Goal: Information Seeking & Learning: Learn about a topic

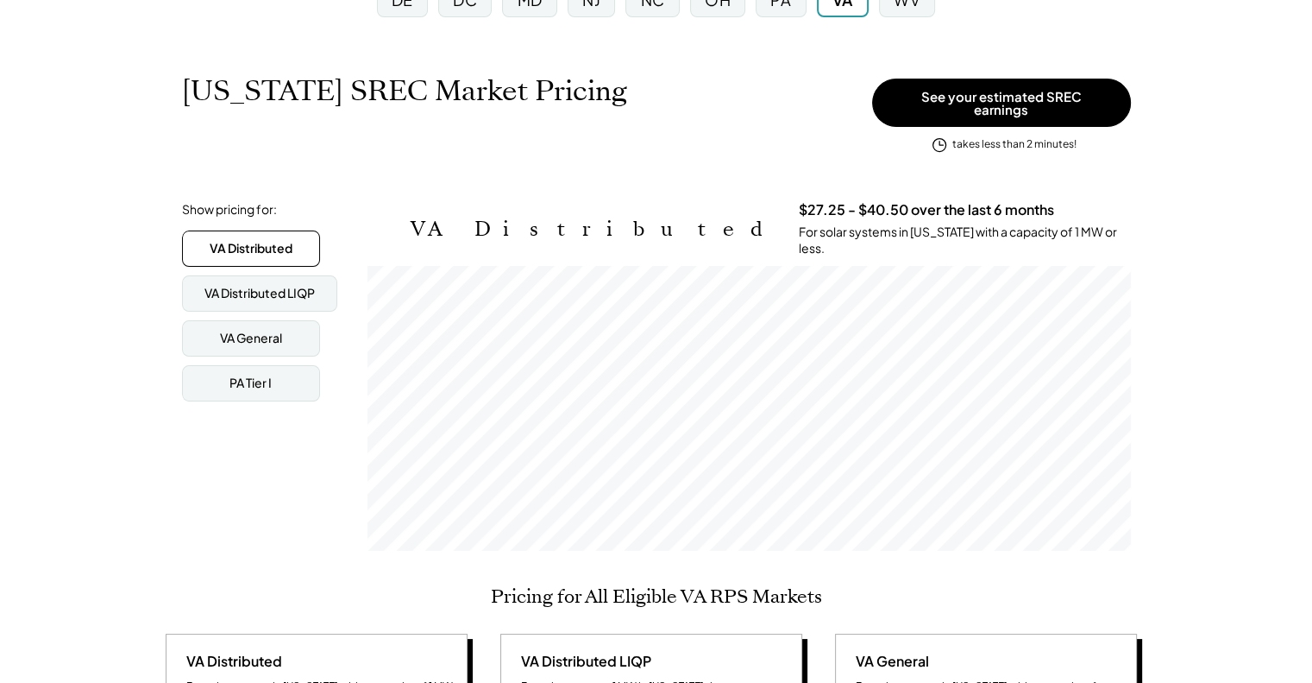
scroll to position [86, 0]
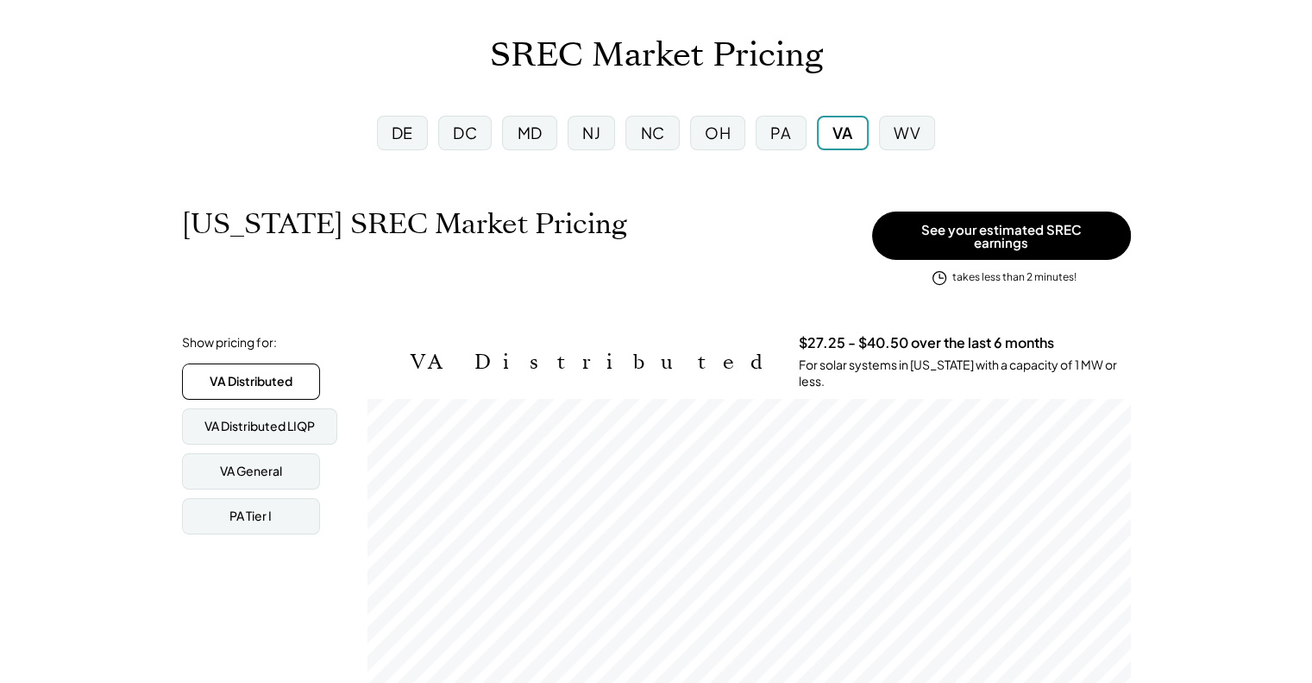
click at [593, 137] on div "NJ" at bounding box center [591, 133] width 18 height 22
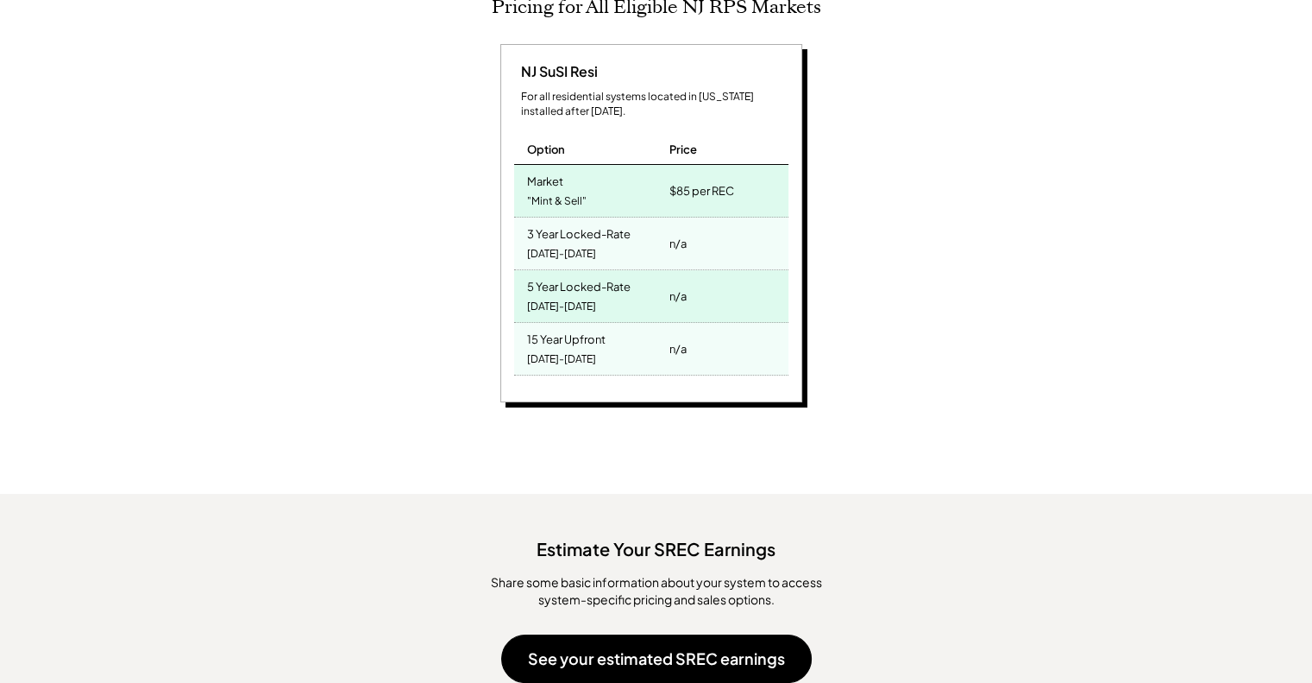
scroll to position [86, 0]
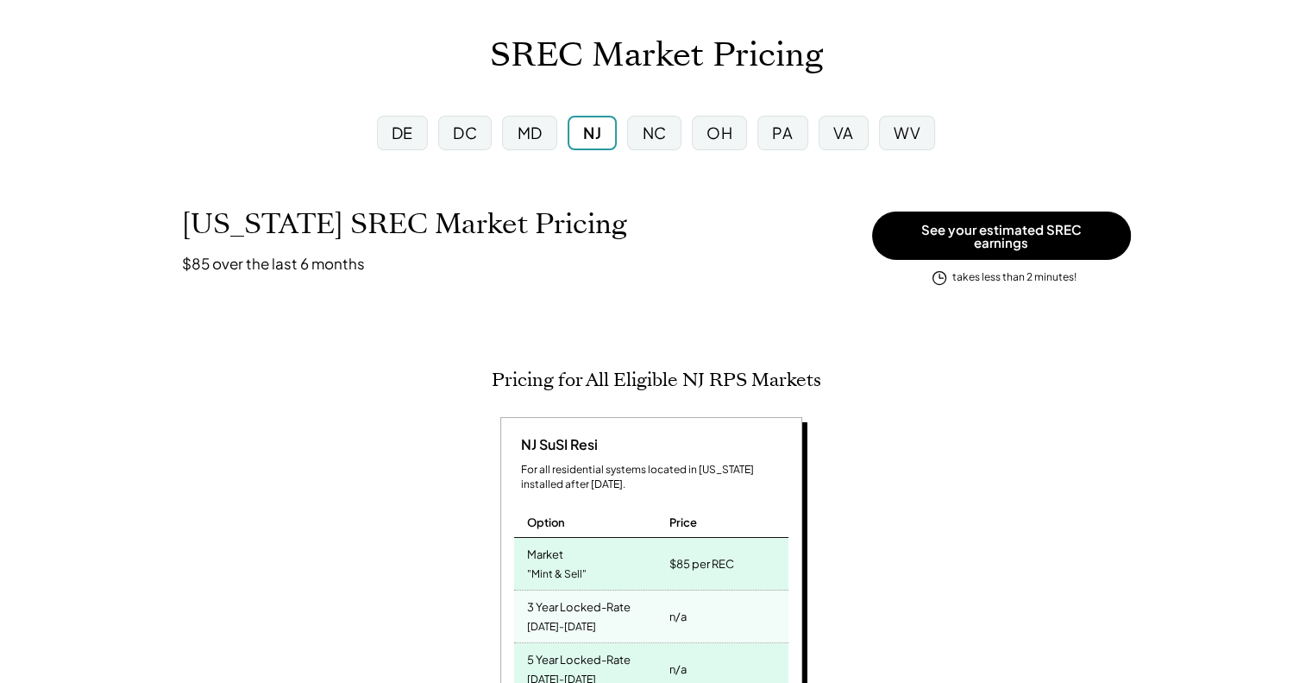
click at [642, 138] on div "NC" at bounding box center [653, 133] width 53 height 35
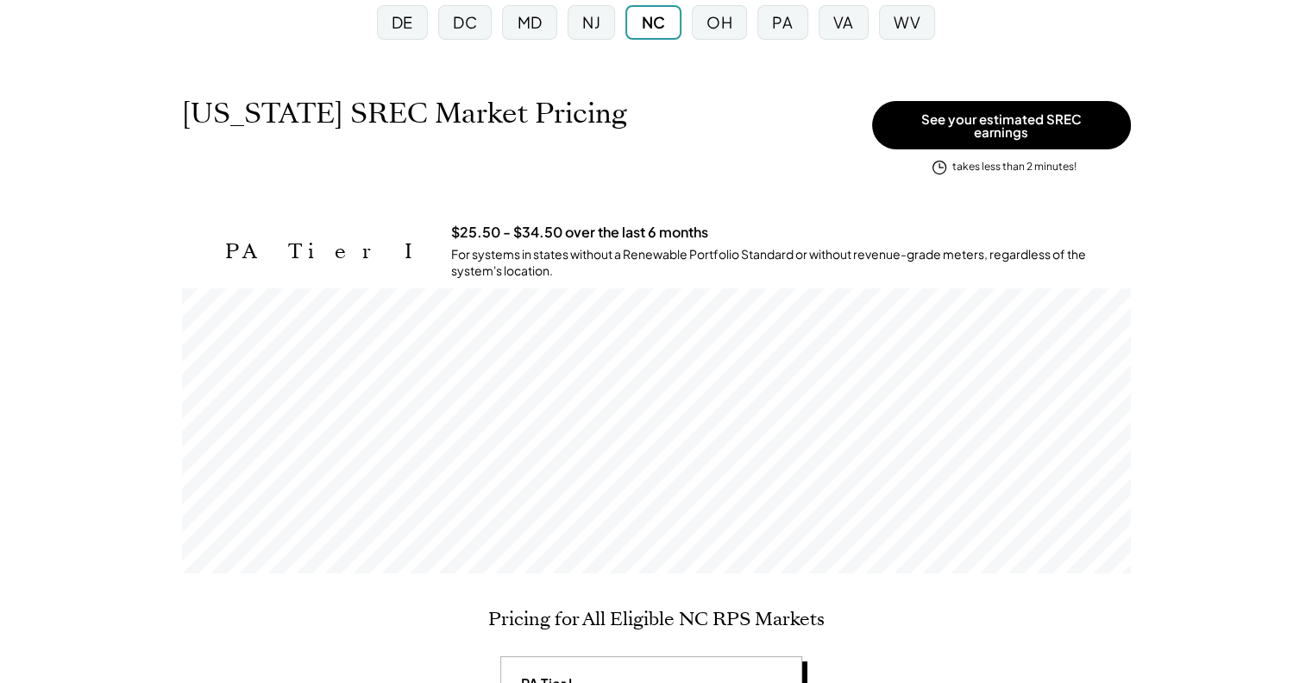
scroll to position [173, 0]
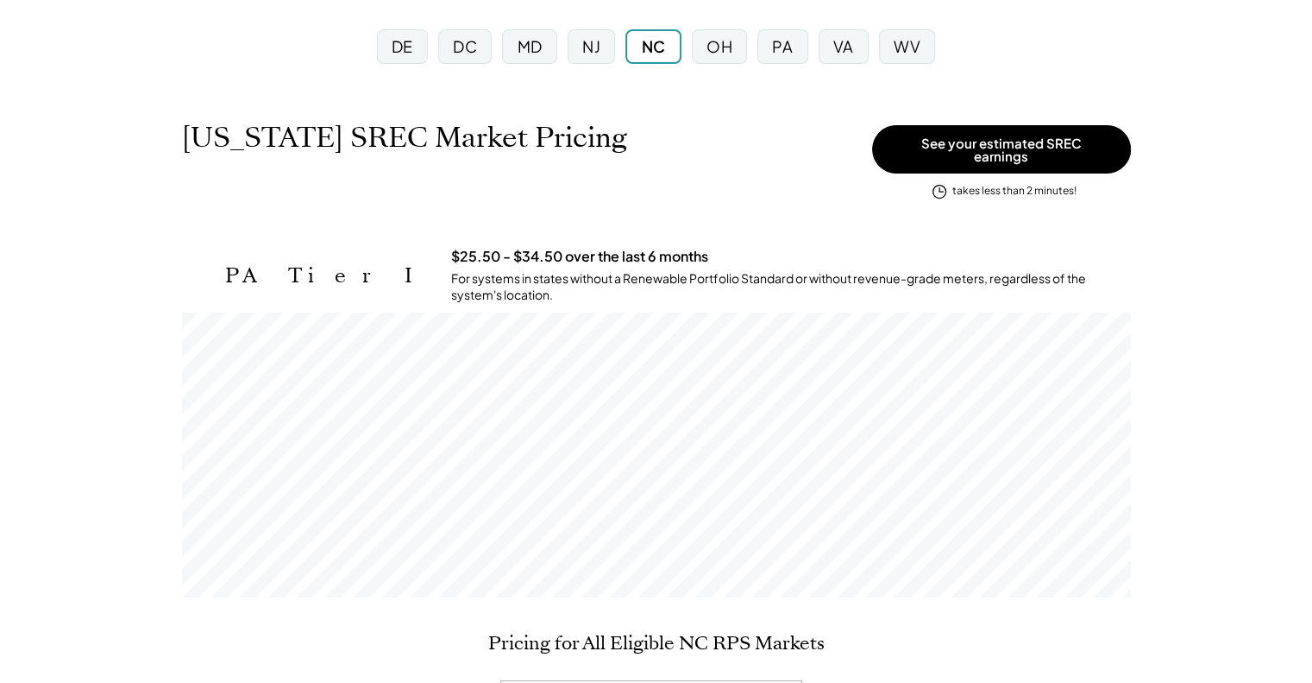
click at [720, 45] on div "OH" at bounding box center [720, 46] width 26 height 22
click at [583, 48] on div "NJ" at bounding box center [591, 46] width 18 height 22
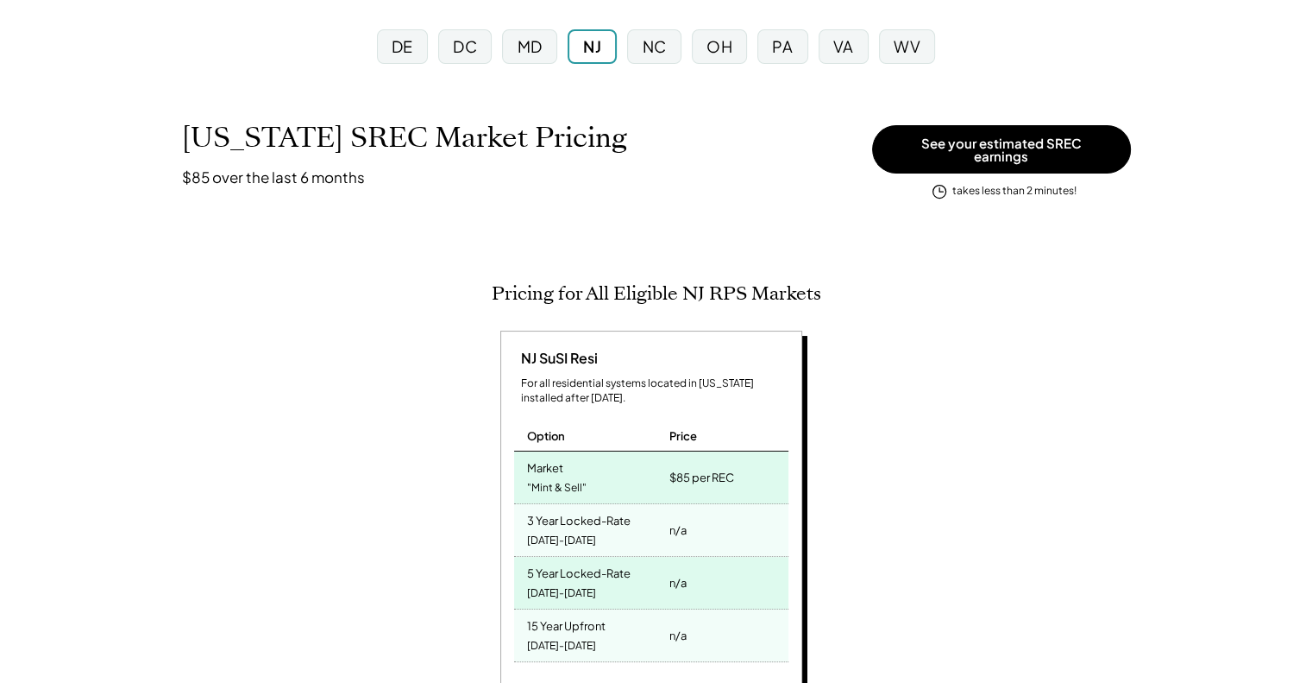
click at [535, 51] on div "MD" at bounding box center [530, 46] width 25 height 22
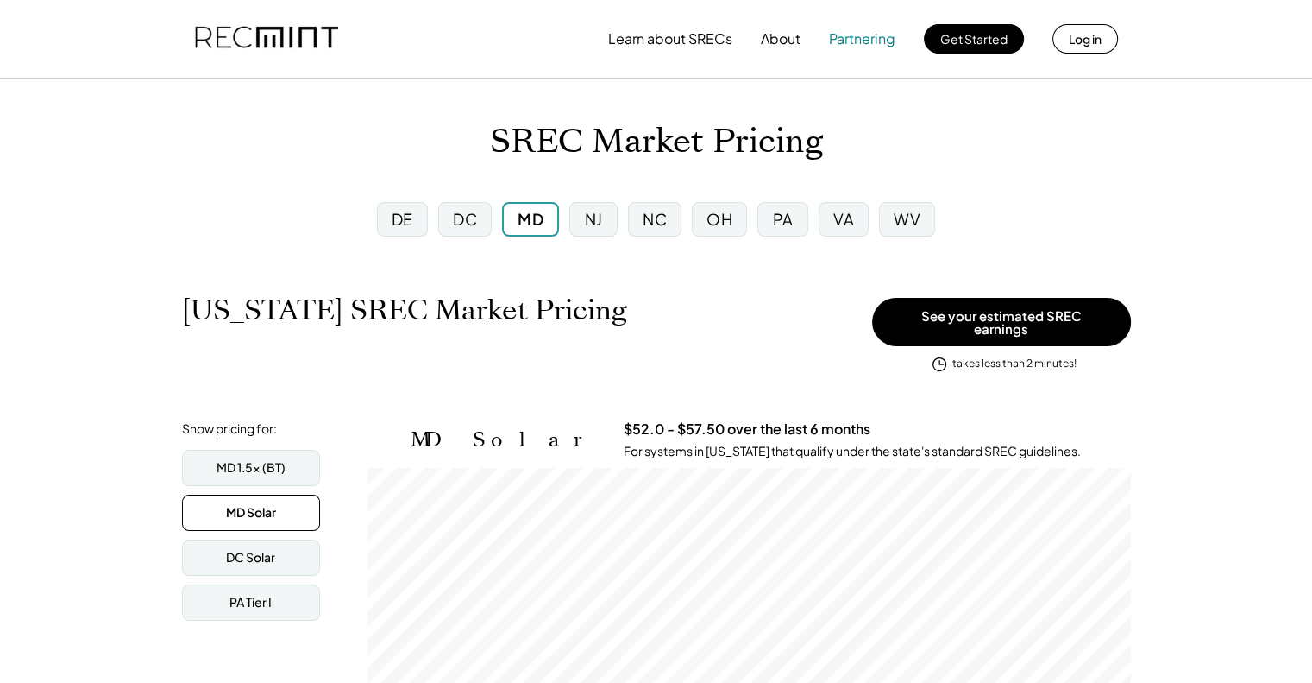
click at [865, 44] on button "Partnering" at bounding box center [862, 39] width 66 height 35
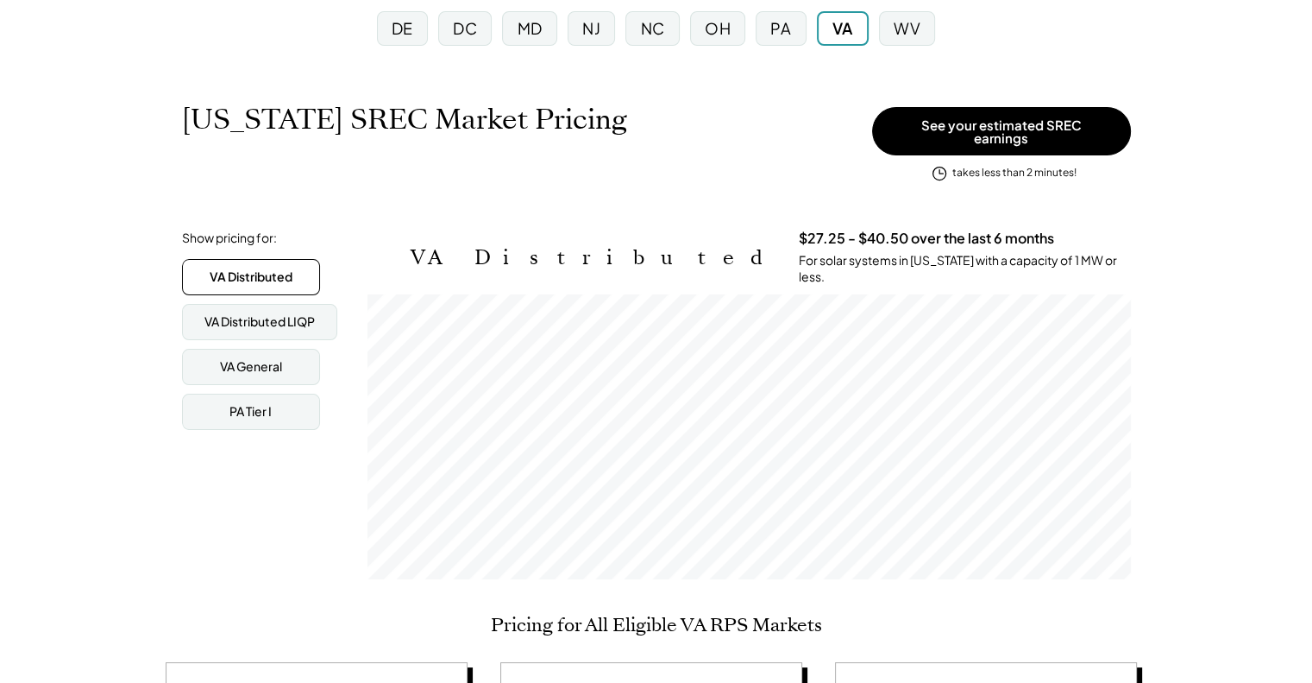
scroll to position [173, 0]
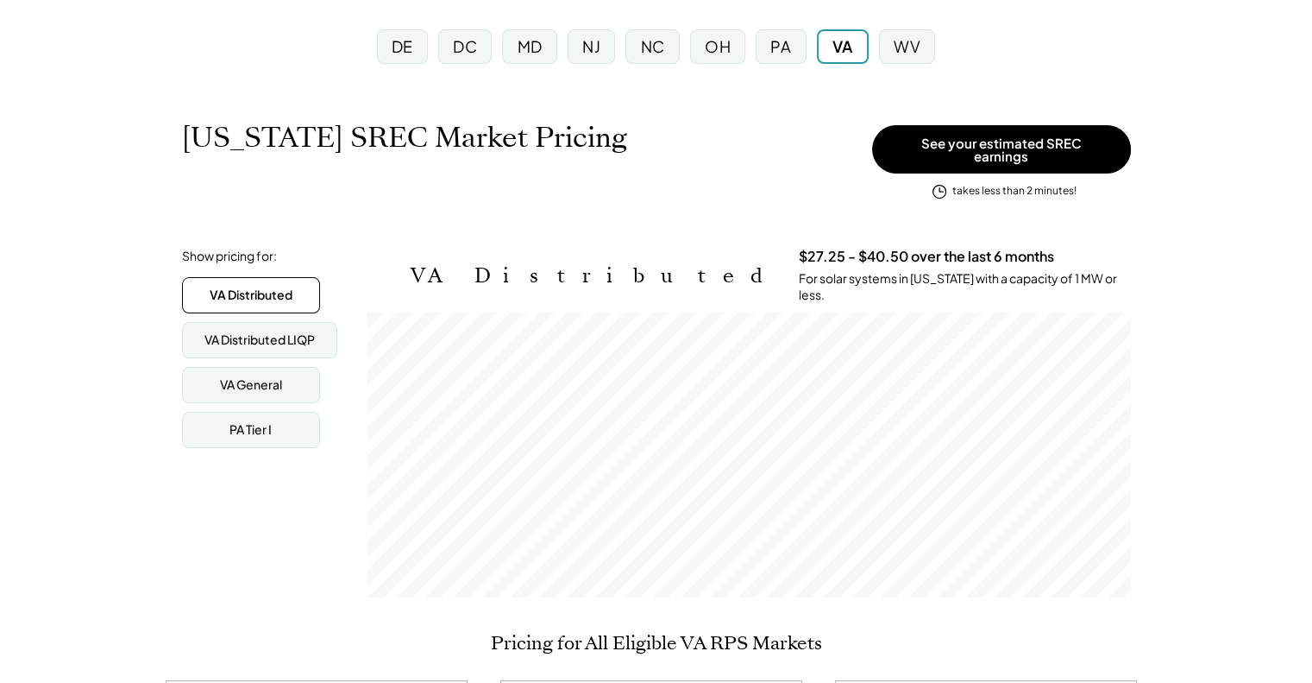
click at [587, 41] on div "NJ" at bounding box center [591, 46] width 18 height 22
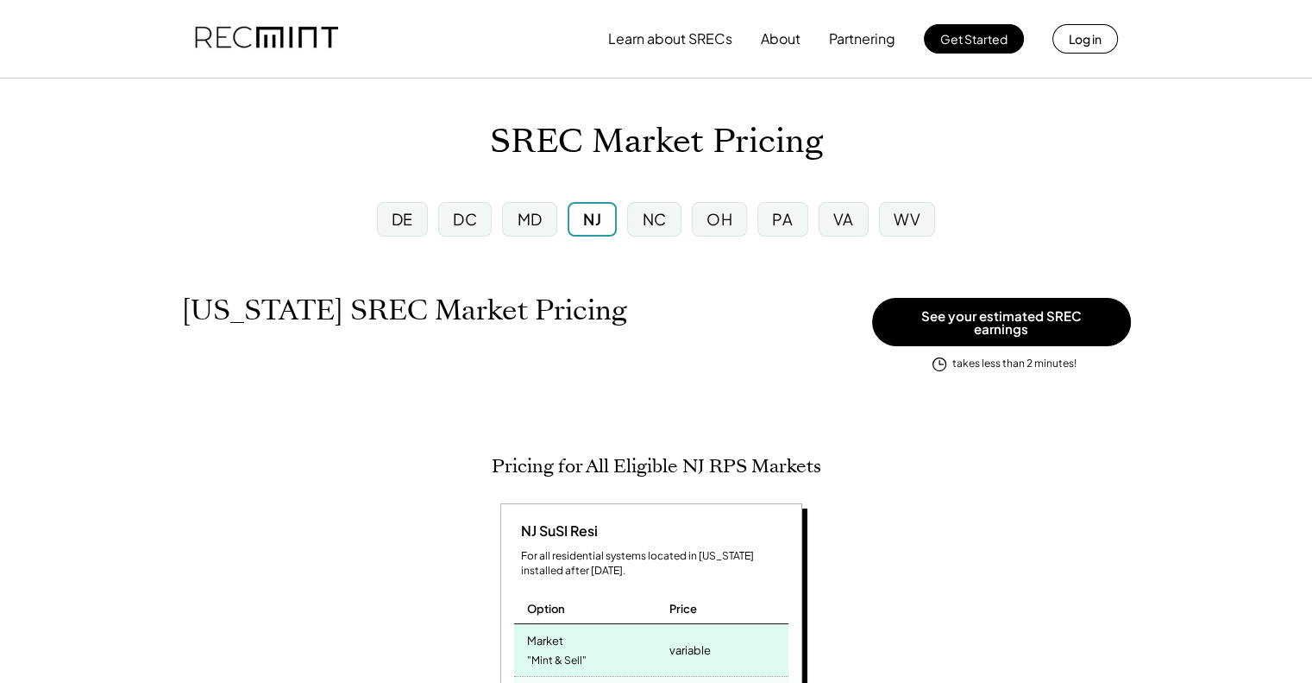
click at [599, 204] on div "NJ" at bounding box center [592, 219] width 49 height 35
click at [600, 217] on div "NJ" at bounding box center [592, 219] width 18 height 22
click at [649, 220] on div "NC" at bounding box center [654, 219] width 24 height 22
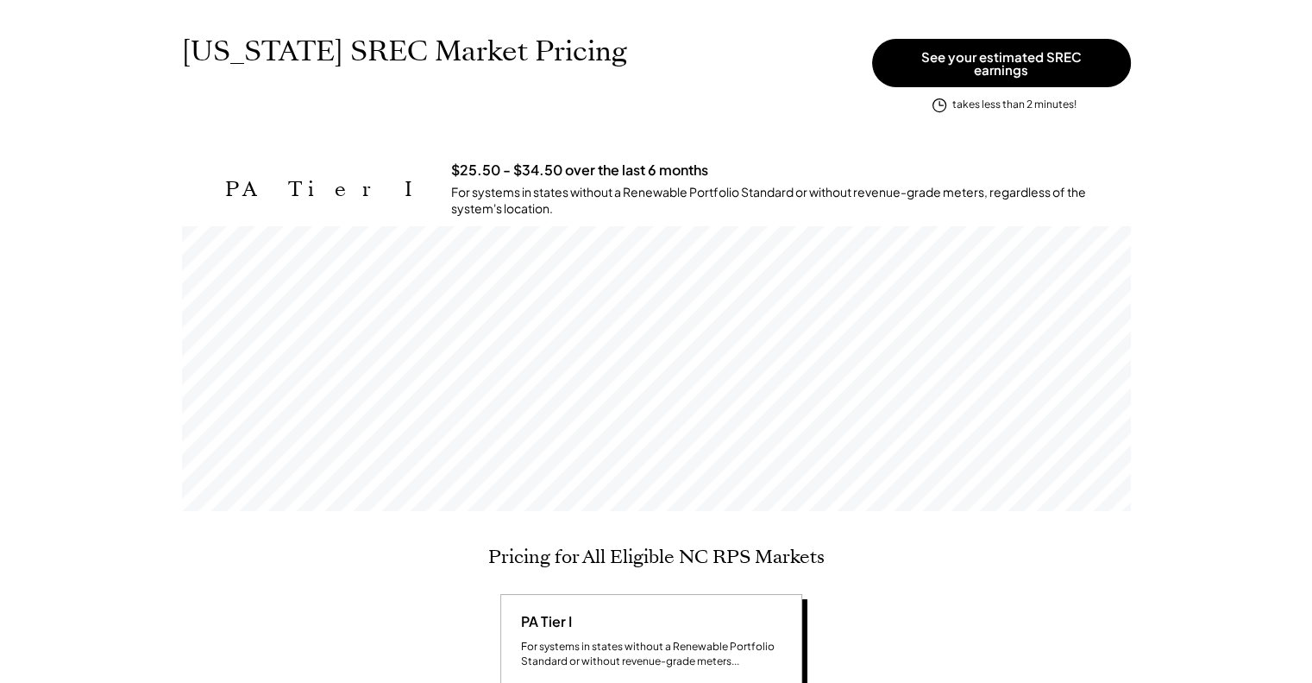
scroll to position [173, 0]
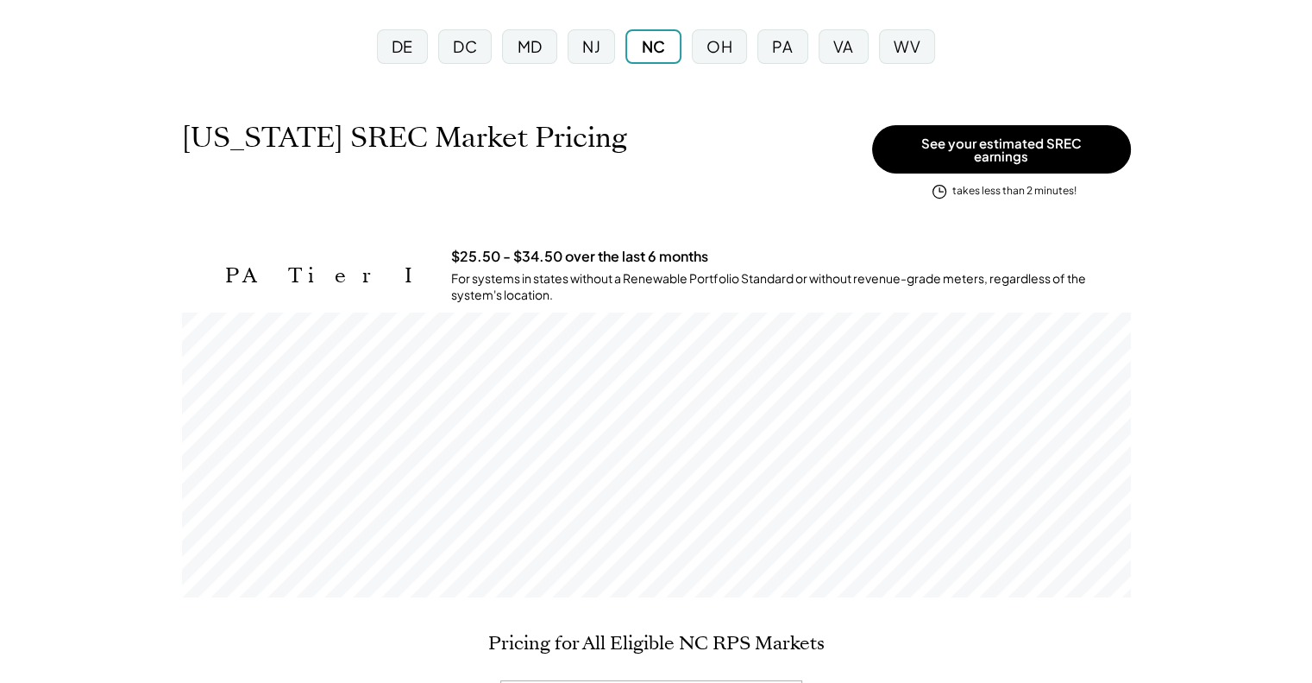
click at [463, 47] on div "DC" at bounding box center [465, 46] width 24 height 22
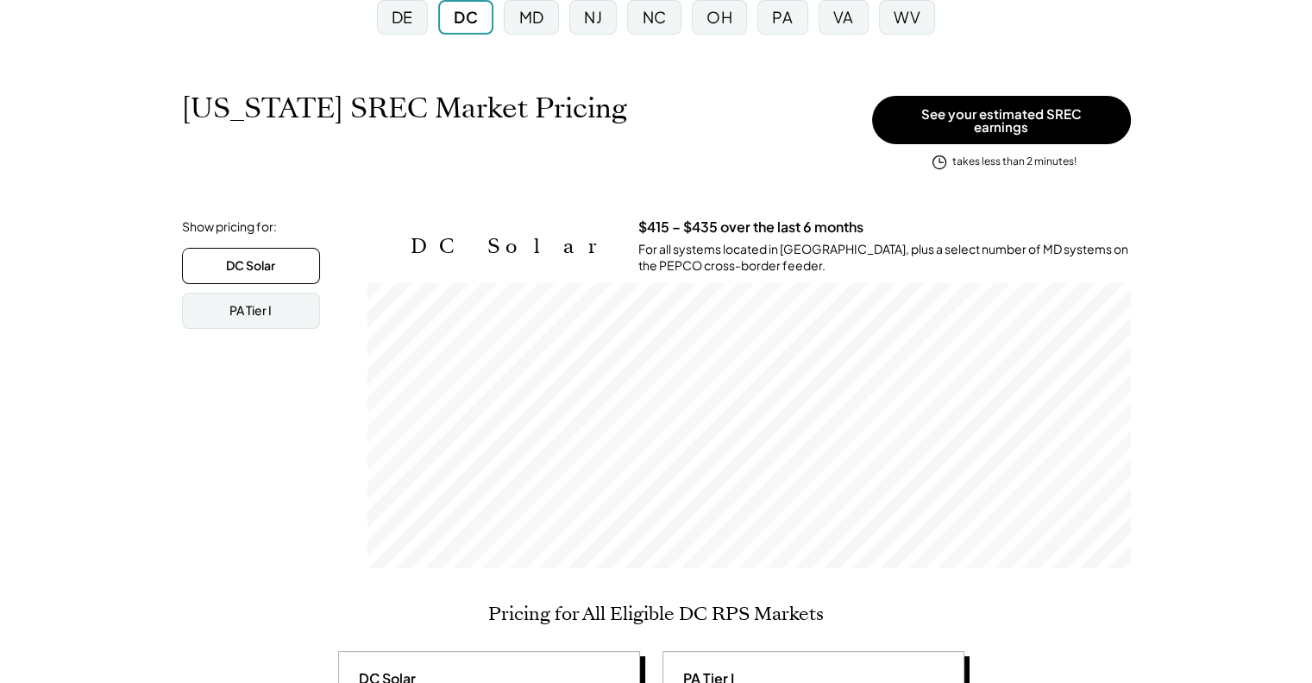
scroll to position [173, 0]
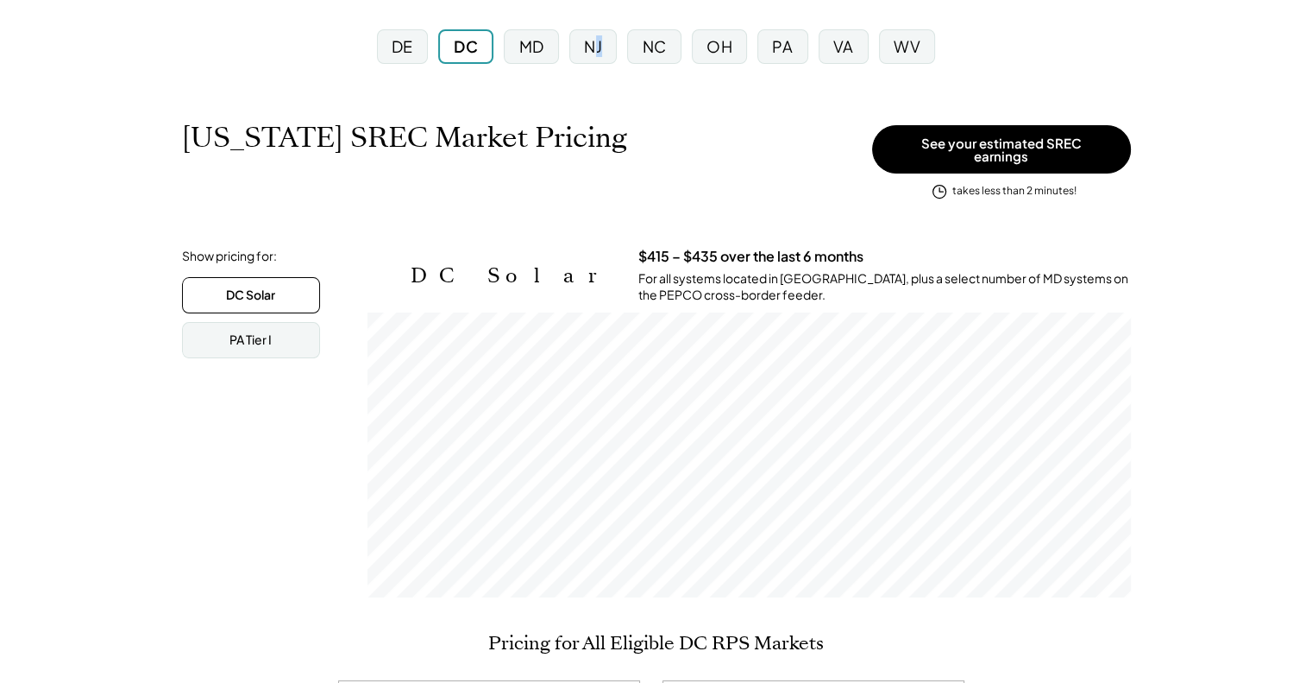
click at [601, 42] on div "NJ" at bounding box center [593, 46] width 18 height 22
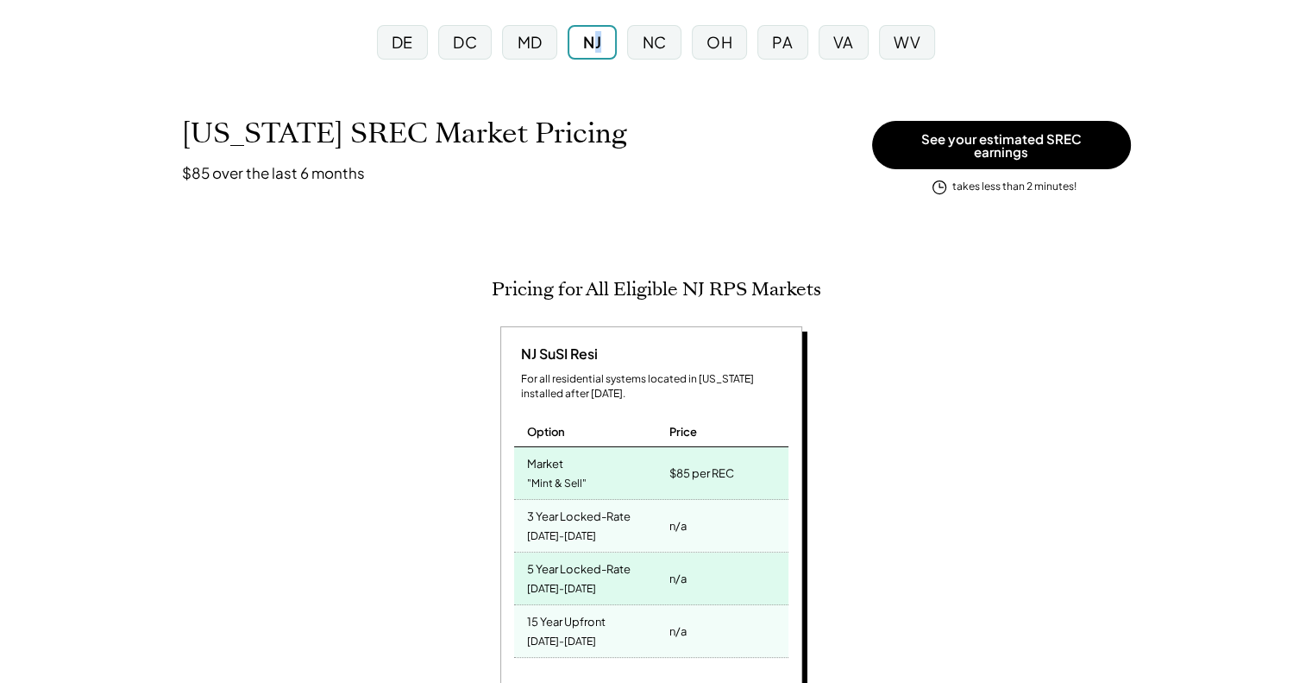
scroll to position [173, 0]
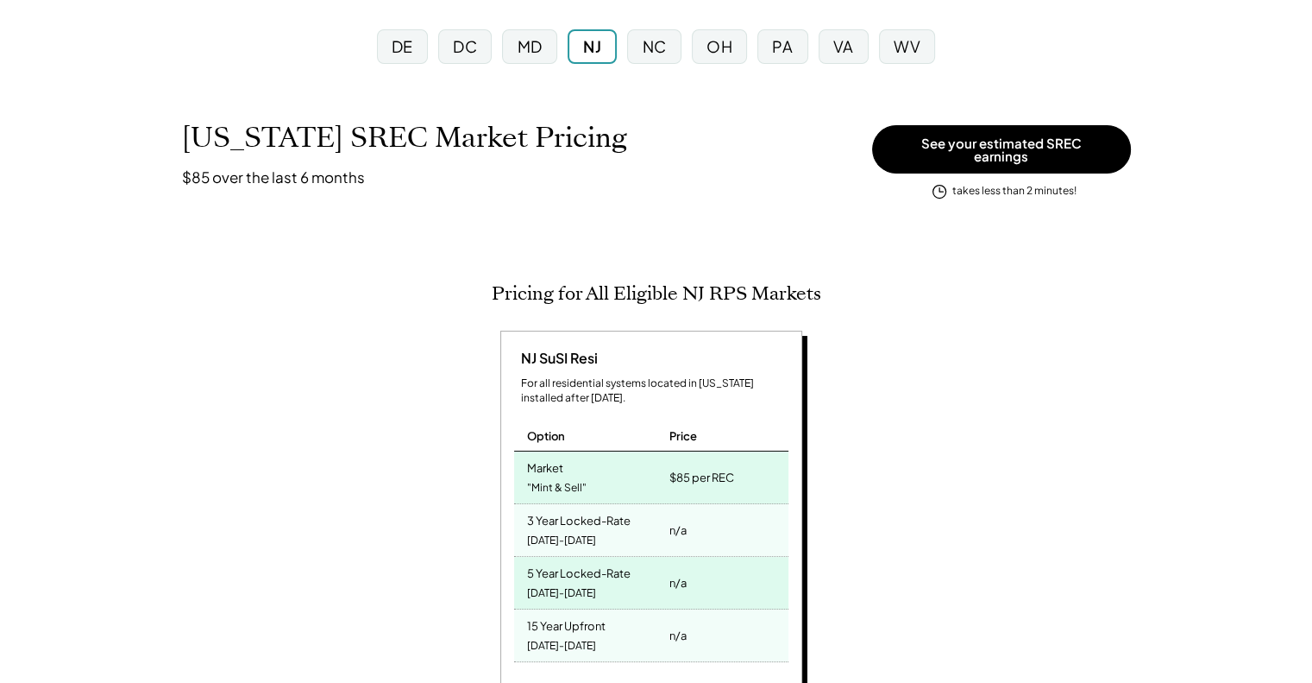
click at [520, 47] on div "MD" at bounding box center [530, 46] width 25 height 22
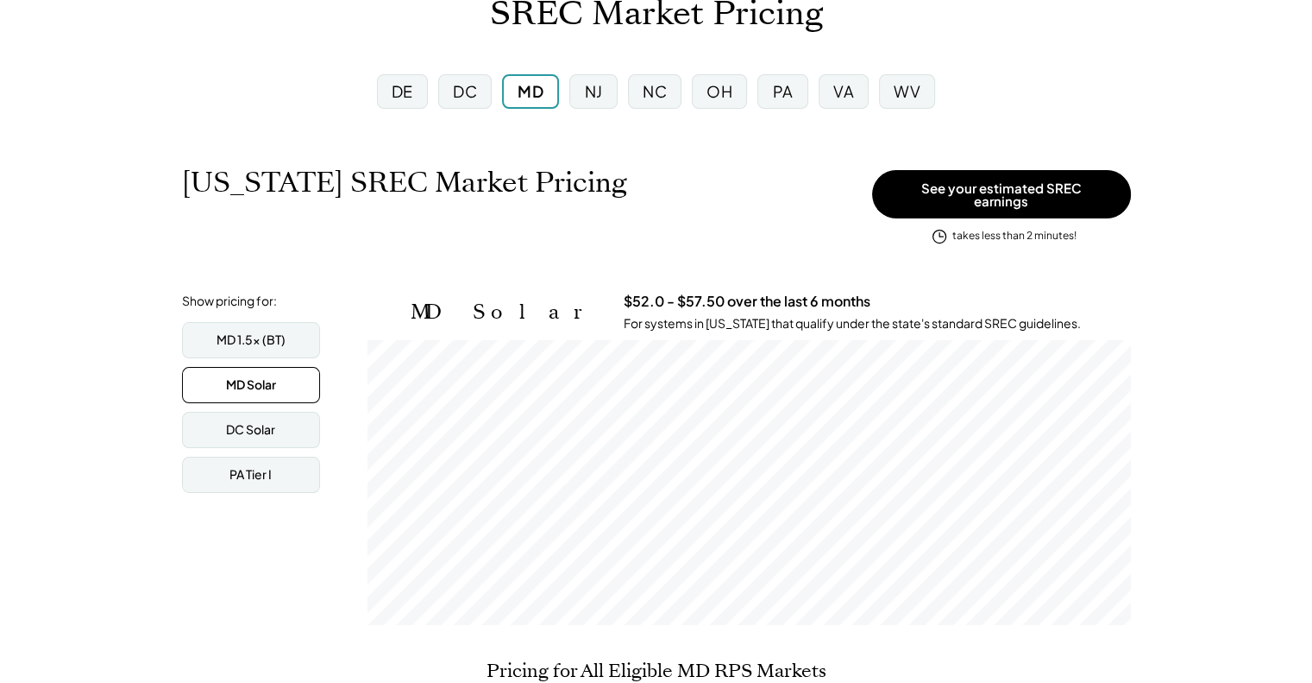
scroll to position [86, 0]
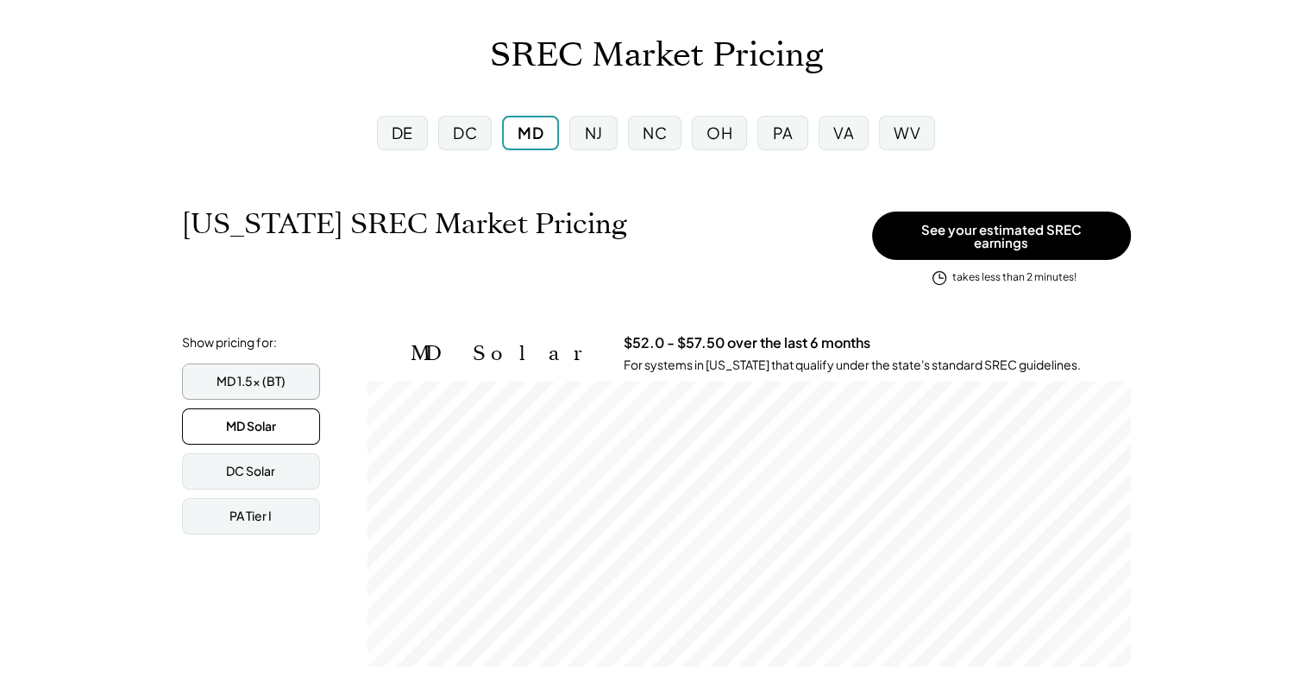
click at [274, 375] on div "MD 1.5x (BT)" at bounding box center [251, 381] width 69 height 17
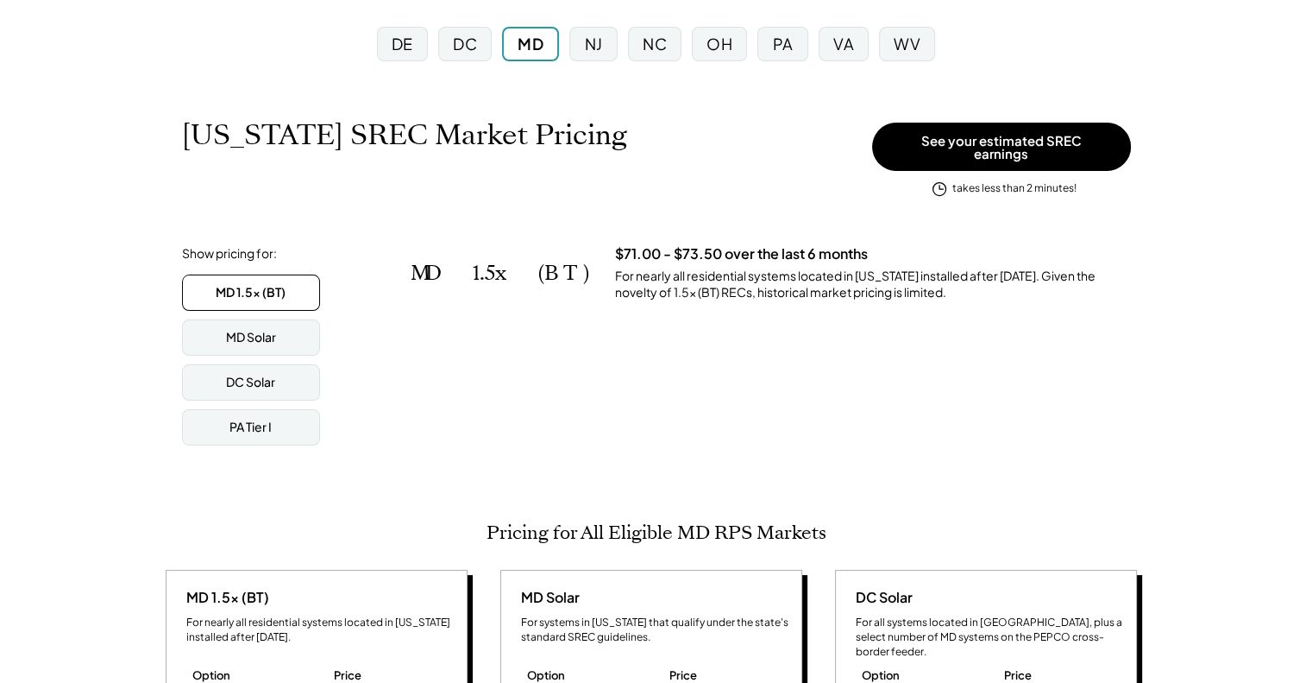
scroll to position [173, 0]
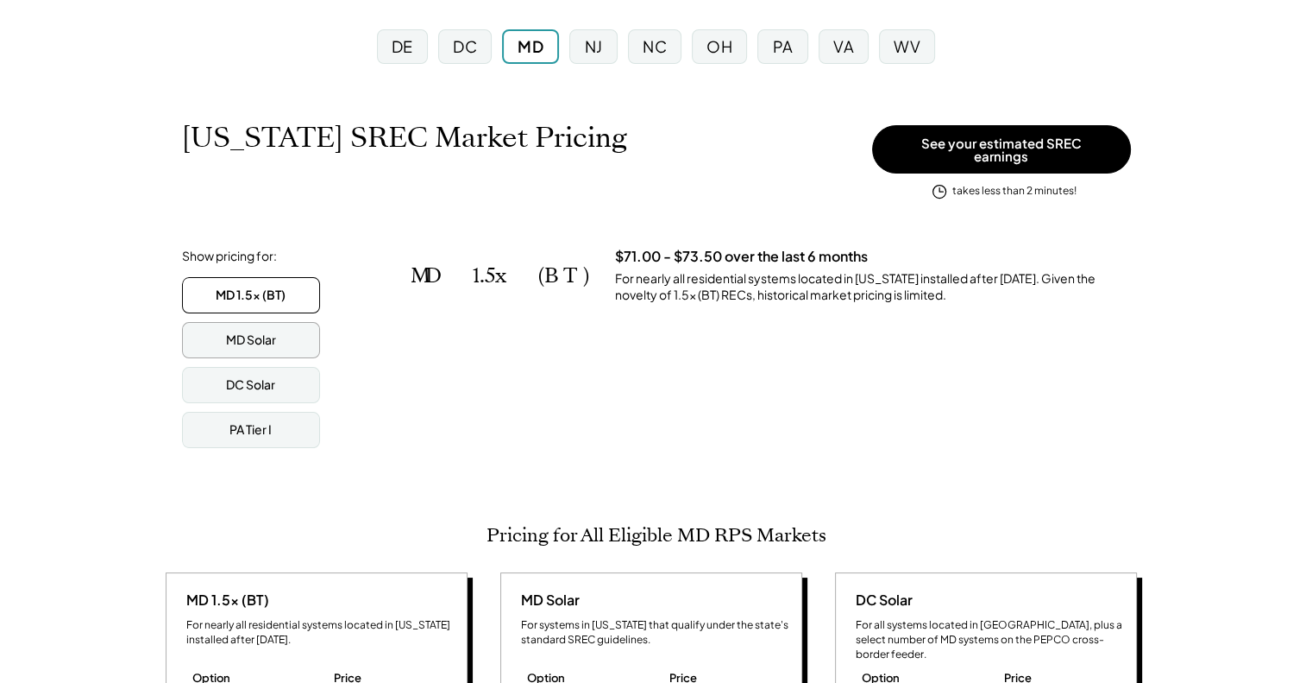
click at [236, 331] on div "MD Solar" at bounding box center [251, 339] width 50 height 17
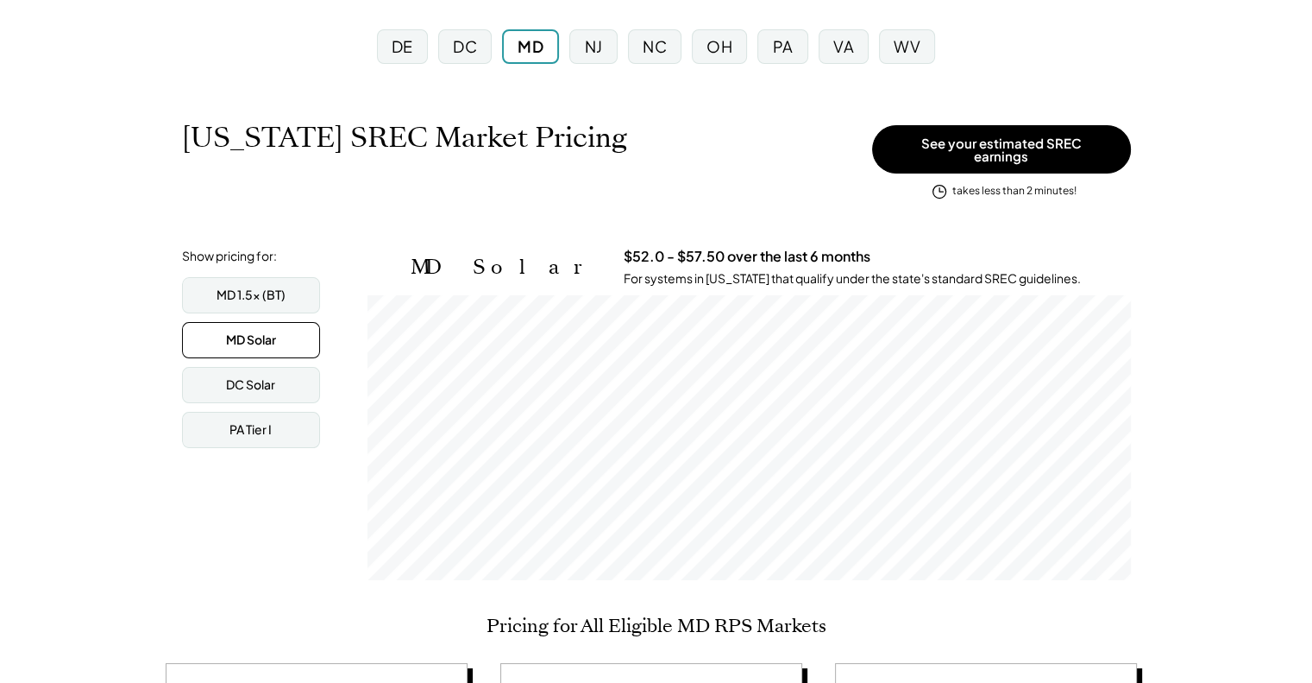
scroll to position [284, 764]
click at [221, 367] on div "DC Solar" at bounding box center [251, 385] width 138 height 36
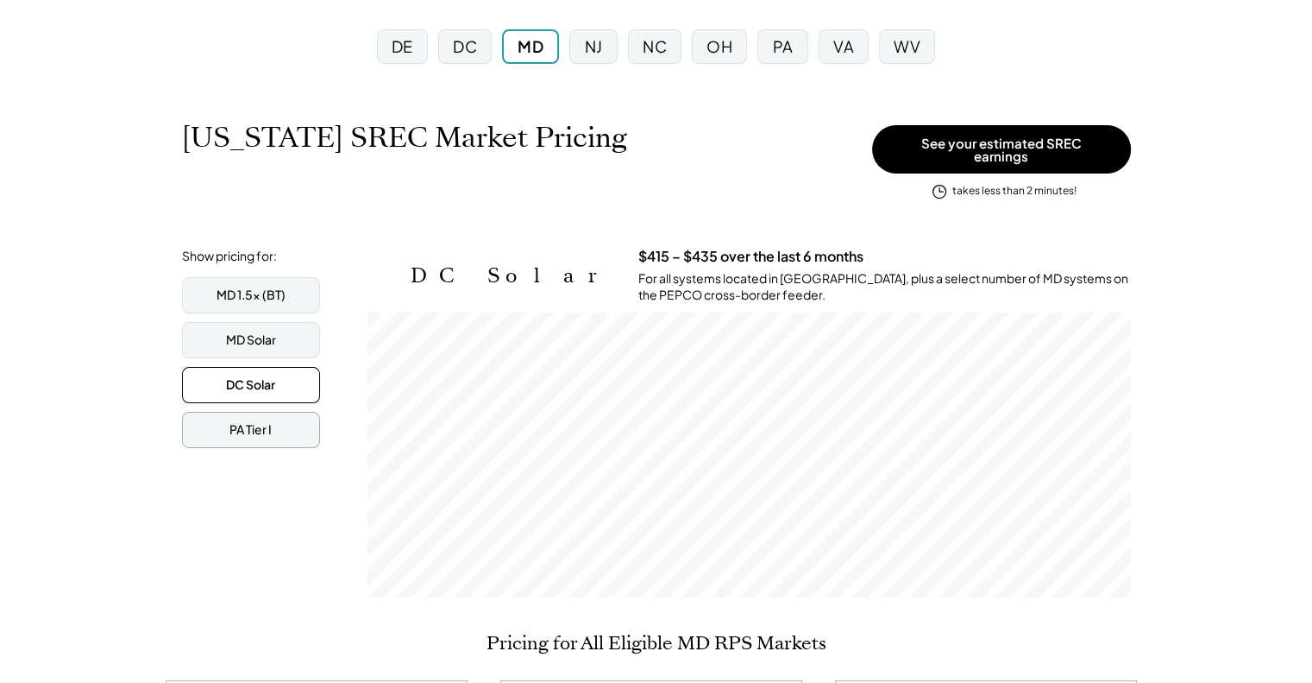
click at [235, 421] on div "PA Tier I" at bounding box center [251, 429] width 42 height 17
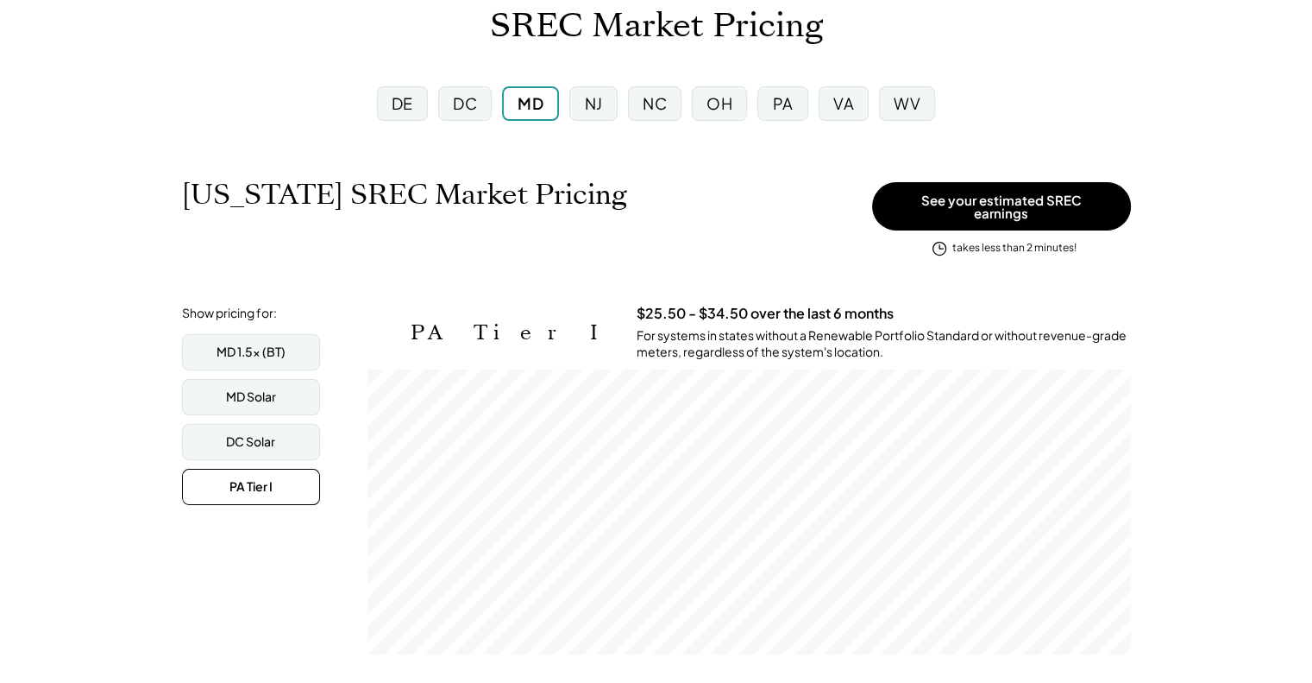
scroll to position [86, 0]
